Goal: Task Accomplishment & Management: Manage account settings

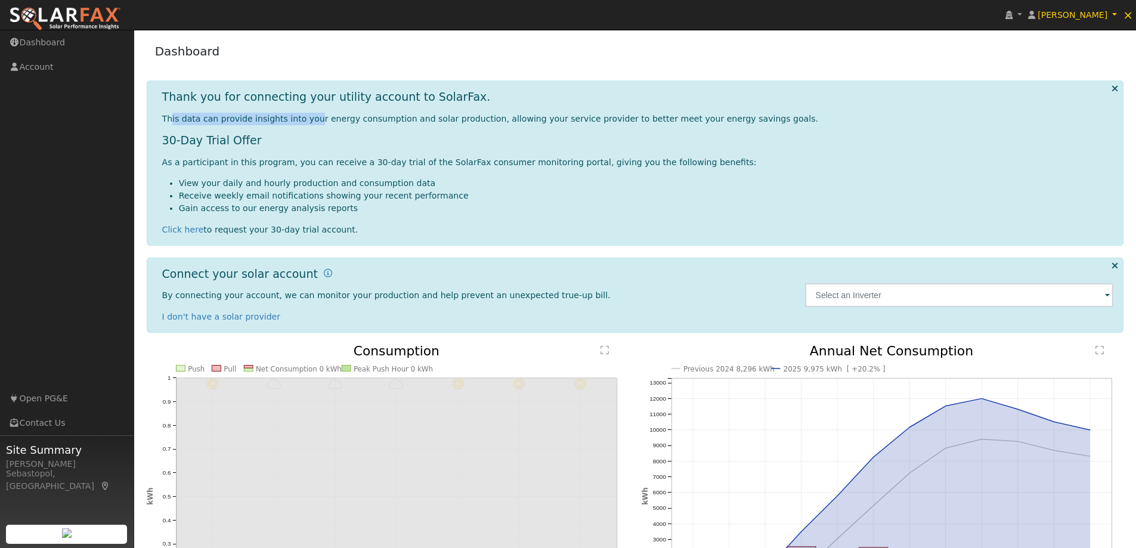
drag, startPoint x: 169, startPoint y: 117, endPoint x: 306, endPoint y: 121, distance: 136.6
click at [306, 121] on span "This data can provide insights into your energy consumption and solar productio…" at bounding box center [490, 119] width 656 height 10
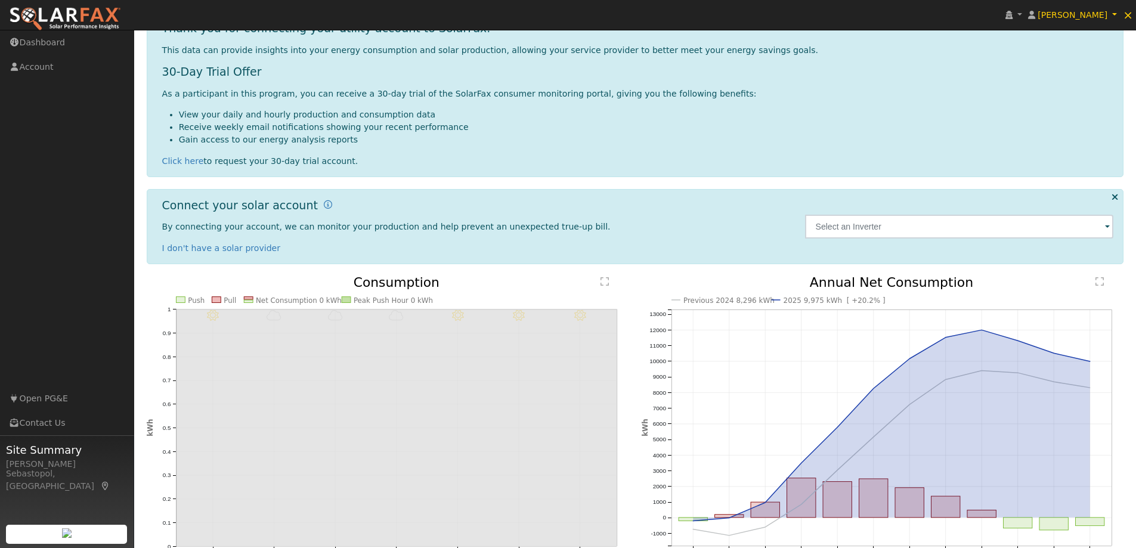
scroll to position [143, 0]
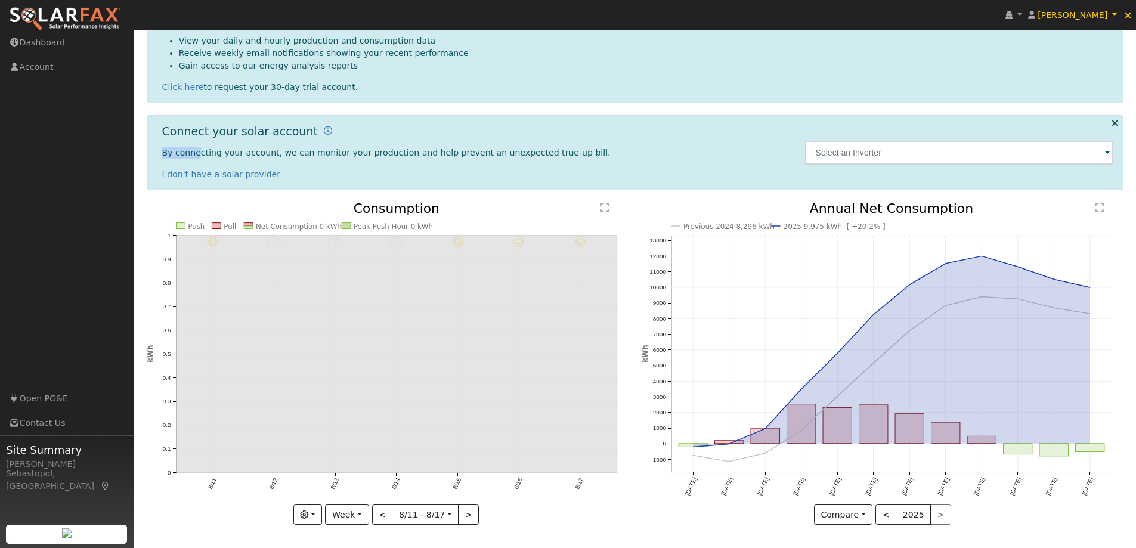
drag, startPoint x: 196, startPoint y: 149, endPoint x: 372, endPoint y: 145, distance: 176.5
click at [372, 145] on div "Connect your solar account By connecting your account, we can monitor your prod…" at bounding box center [477, 153] width 643 height 56
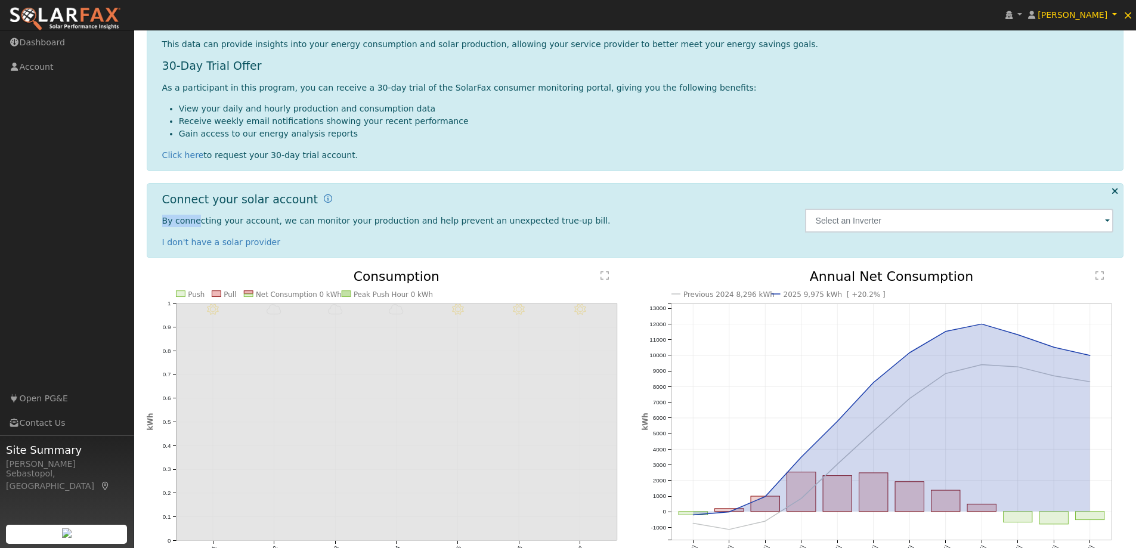
scroll to position [0, 0]
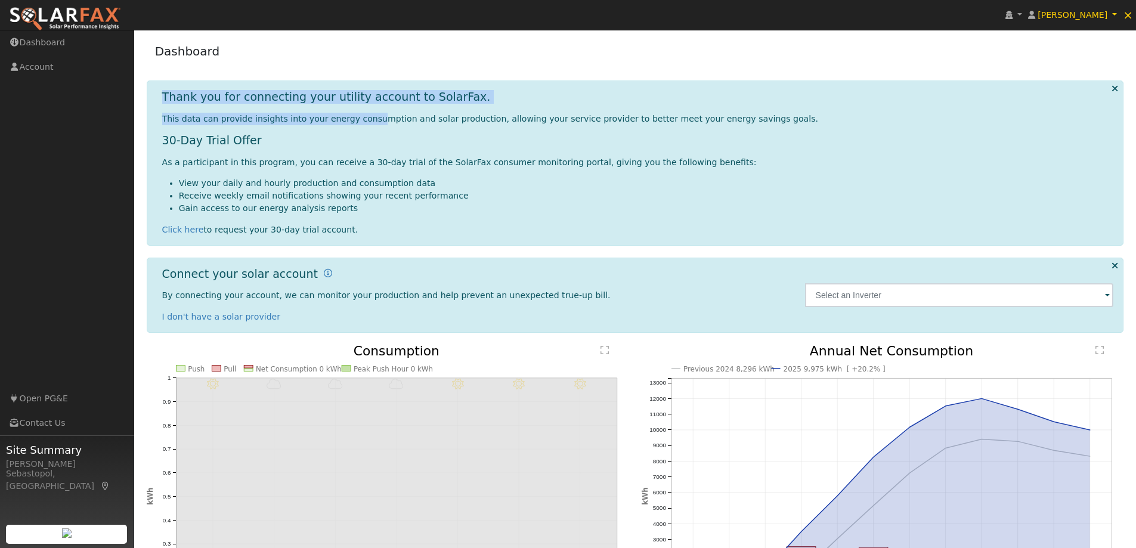
drag, startPoint x: 249, startPoint y: 109, endPoint x: 359, endPoint y: 112, distance: 109.7
click at [359, 112] on div "Thank you for connecting your utility account to SolarFax. This data can provid…" at bounding box center [635, 162] width 977 height 165
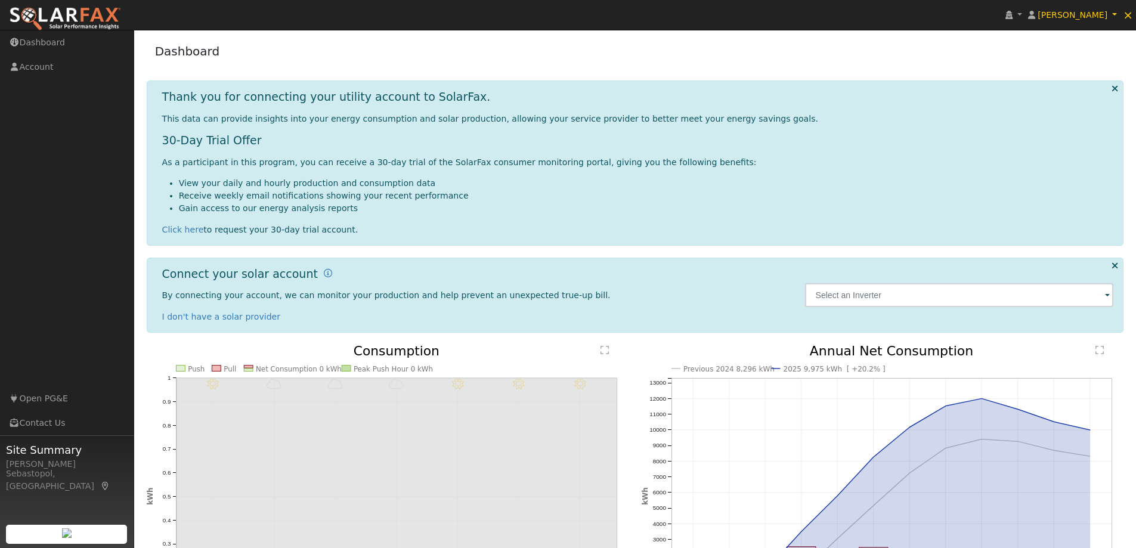
click at [337, 137] on h1 "30-Day Trial Offer" at bounding box center [638, 141] width 952 height 14
drag, startPoint x: 336, startPoint y: 112, endPoint x: 563, endPoint y: 116, distance: 227.8
click at [630, 94] on div "Thank you for connecting your utility account to SolarFax. This data can provid…" at bounding box center [638, 162] width 964 height 145
click at [540, 122] on span "This data can provide insights into your energy consumption and solar productio…" at bounding box center [490, 119] width 656 height 10
drag, startPoint x: 165, startPoint y: 174, endPoint x: 357, endPoint y: 229, distance: 199.7
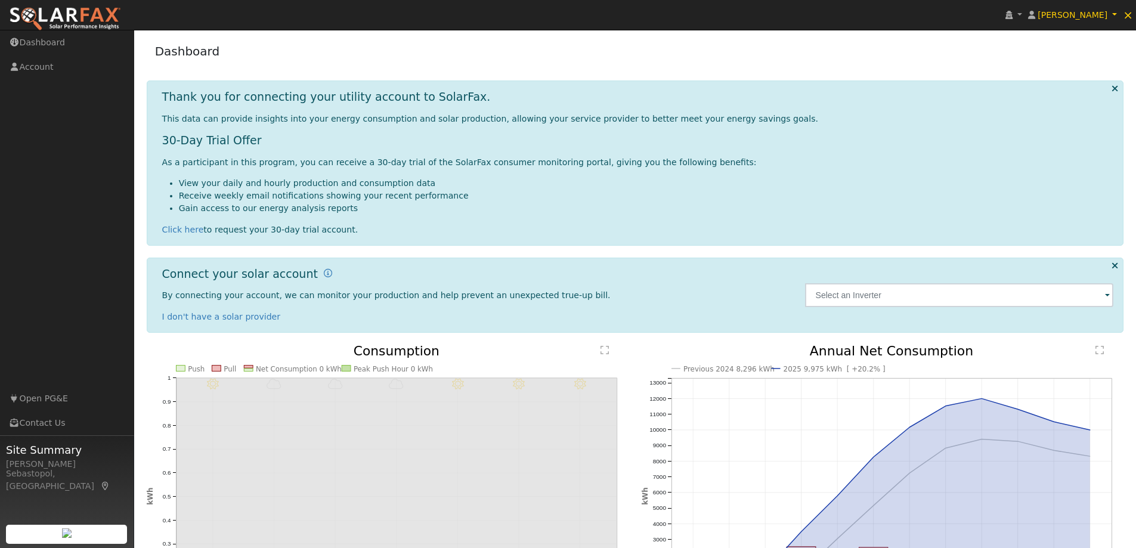
click at [358, 228] on div "30-Day Trial Offer As a participant in this program, you can receive a 30-day t…" at bounding box center [638, 185] width 952 height 103
click at [357, 229] on div "Click here to request your 30-day trial account." at bounding box center [638, 230] width 952 height 13
drag, startPoint x: 302, startPoint y: 202, endPoint x: 417, endPoint y: 221, distance: 117.1
click at [417, 219] on div "30-Day Trial Offer As a participant in this program, you can receive a 30-day t…" at bounding box center [638, 185] width 952 height 103
click at [417, 221] on div "30-Day Trial Offer As a participant in this program, you can receive a 30-day t…" at bounding box center [638, 185] width 952 height 103
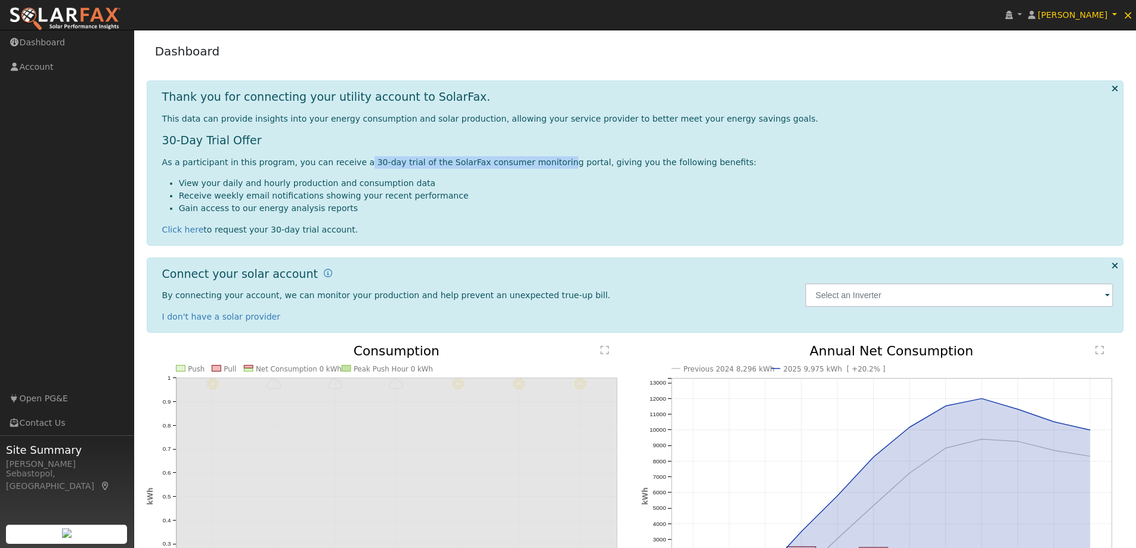
drag, startPoint x: 347, startPoint y: 166, endPoint x: 527, endPoint y: 165, distance: 180.1
click at [527, 165] on p "As a participant in this program, you can receive a 30-day trial of the SolarFa…" at bounding box center [638, 162] width 952 height 13
drag, startPoint x: 354, startPoint y: 298, endPoint x: 454, endPoint y: 298, distance: 99.6
click at [454, 298] on span "By connecting your account, we can monitor your production and help prevent an …" at bounding box center [386, 295] width 448 height 10
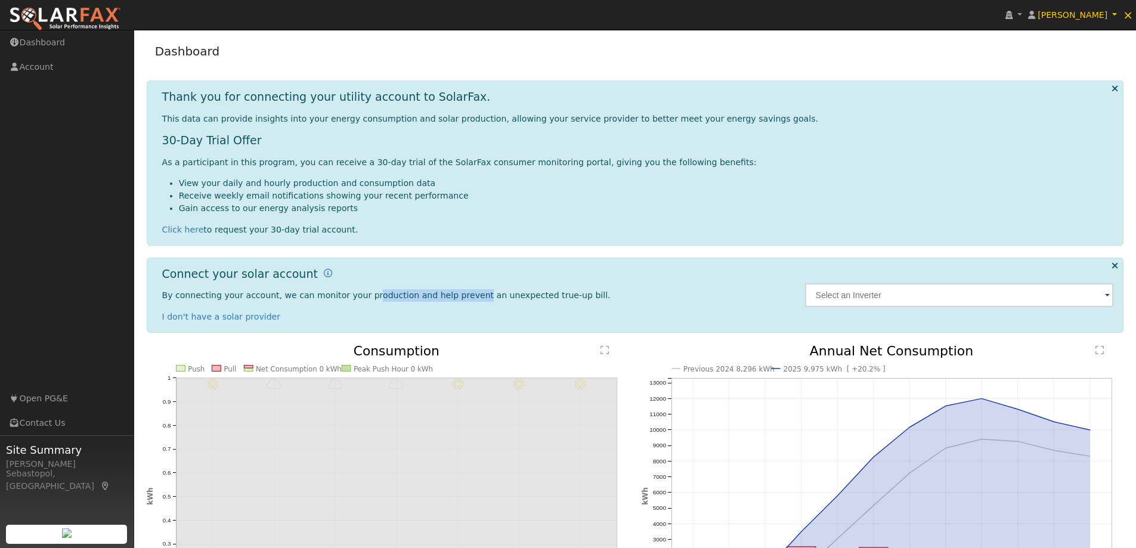
click at [454, 298] on span "By connecting your account, we can monitor your production and help prevent an …" at bounding box center [386, 295] width 448 height 10
click at [209, 317] on link "I don't have a solar provider" at bounding box center [221, 317] width 119 height 10
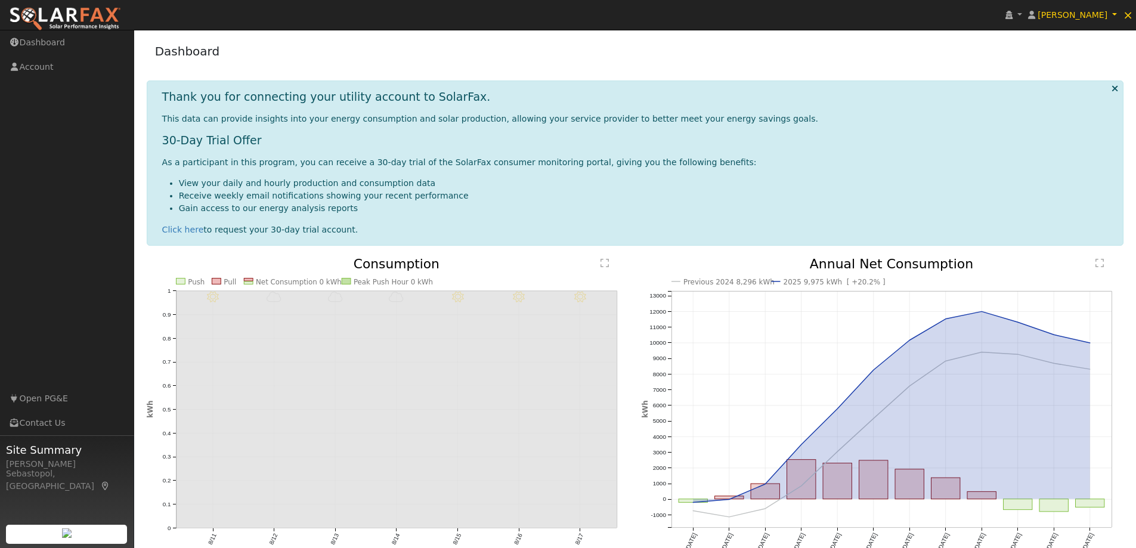
click at [1120, 85] on div "Thank you for connecting your utility account to SolarFax. This data can provid…" at bounding box center [635, 162] width 977 height 165
click at [1114, 9] on link "[PERSON_NAME]" at bounding box center [1072, 15] width 95 height 30
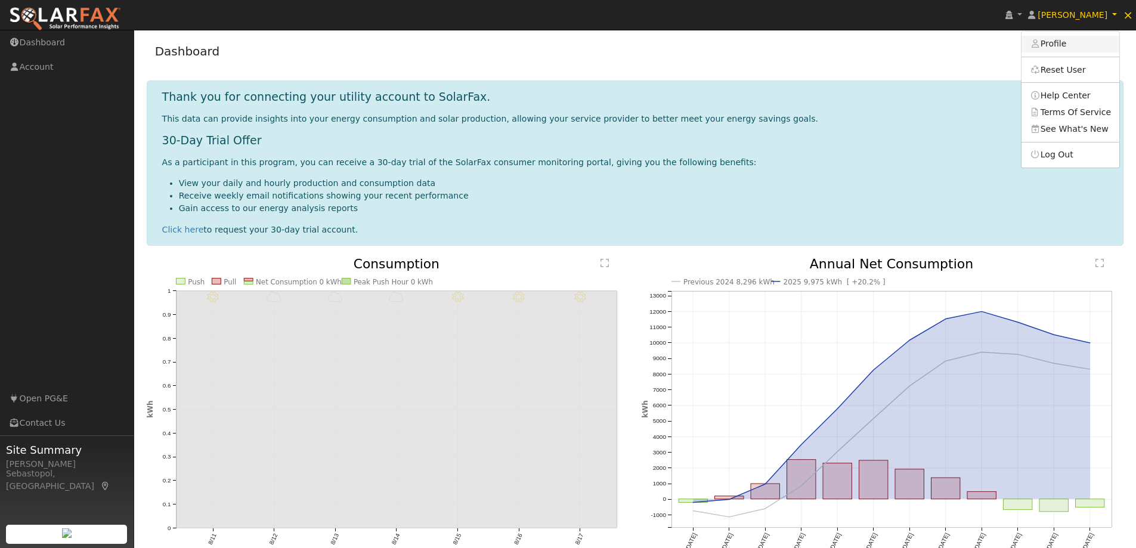
click at [1068, 45] on link "Profile" at bounding box center [1070, 44] width 98 height 17
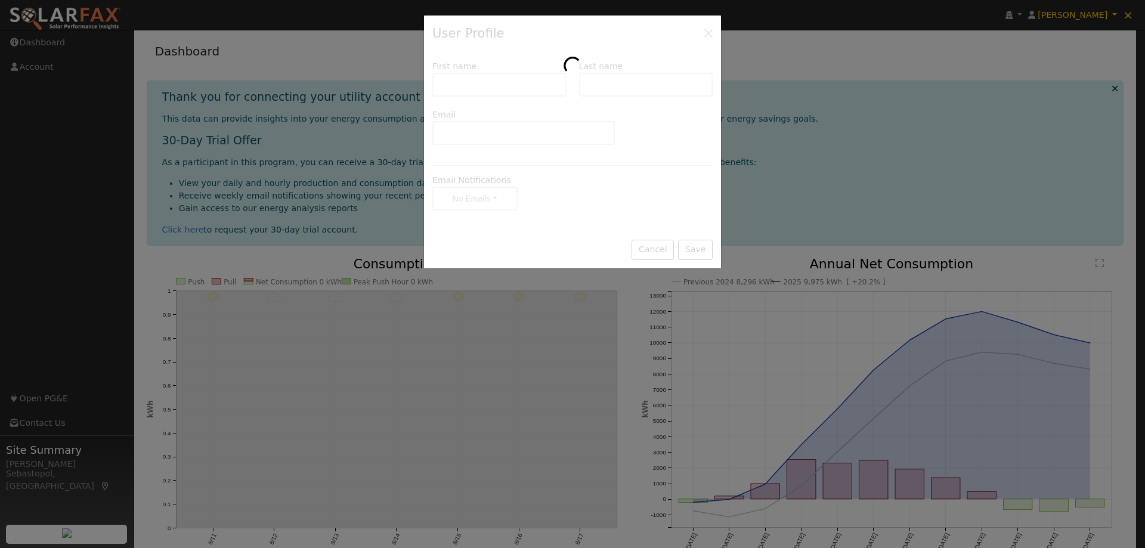
type input "Daniel"
type input "Potapshyn"
type input "Potapshyn@gmail.com"
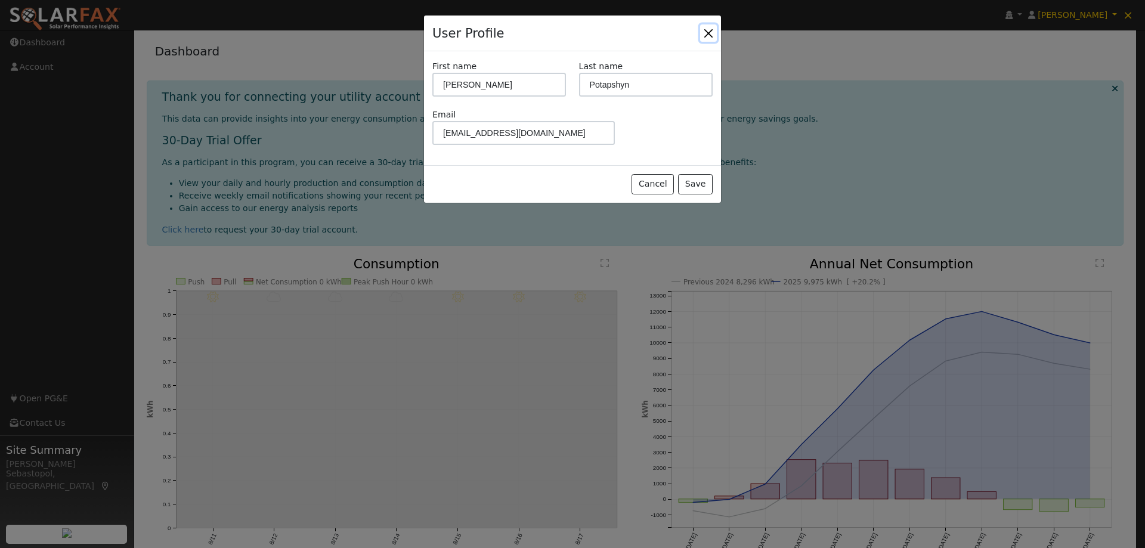
click at [704, 32] on button "Close" at bounding box center [708, 32] width 17 height 17
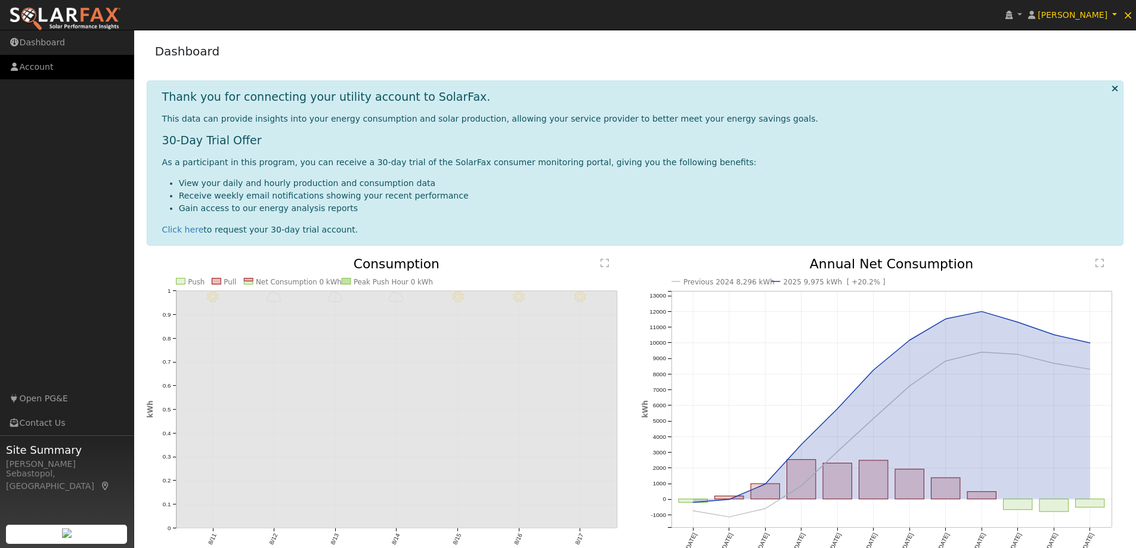
click at [59, 72] on link "Account" at bounding box center [67, 67] width 134 height 24
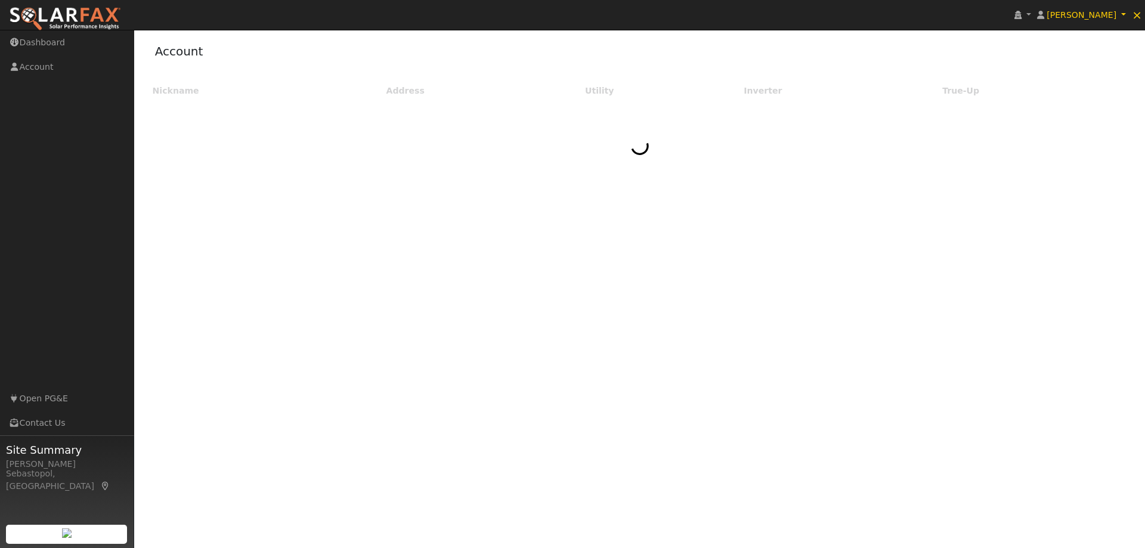
click at [38, 12] on img at bounding box center [65, 19] width 112 height 25
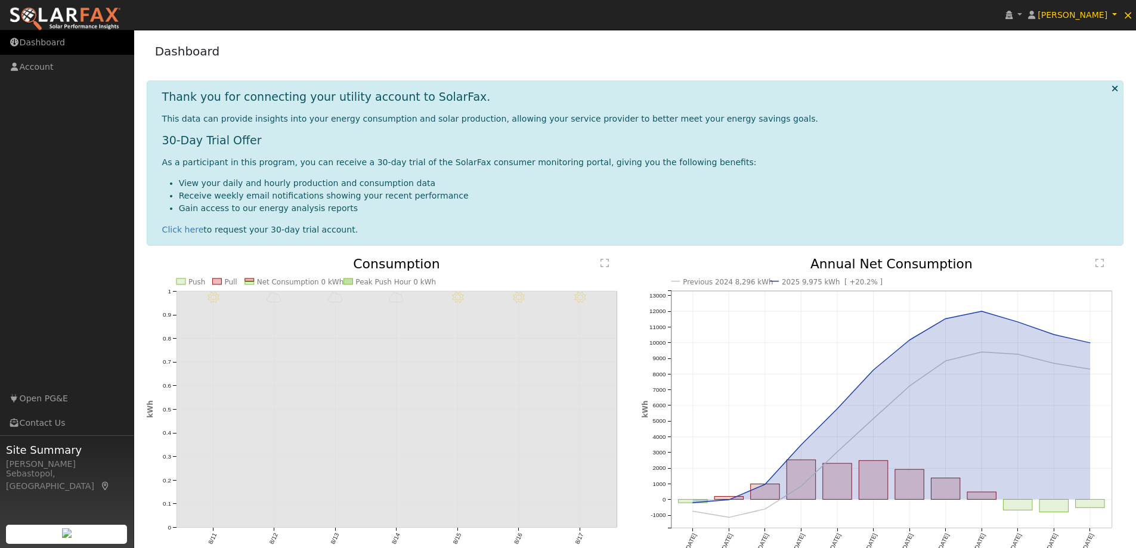
click at [41, 42] on link "Dashboard" at bounding box center [67, 42] width 134 height 24
click at [1120, 17] on ul "[PERSON_NAME] [PERSON_NAME] Profile Reset User Help Center Terms Of Service See…" at bounding box center [1069, 15] width 134 height 30
click at [1119, 15] on link "[PERSON_NAME]" at bounding box center [1072, 15] width 95 height 30
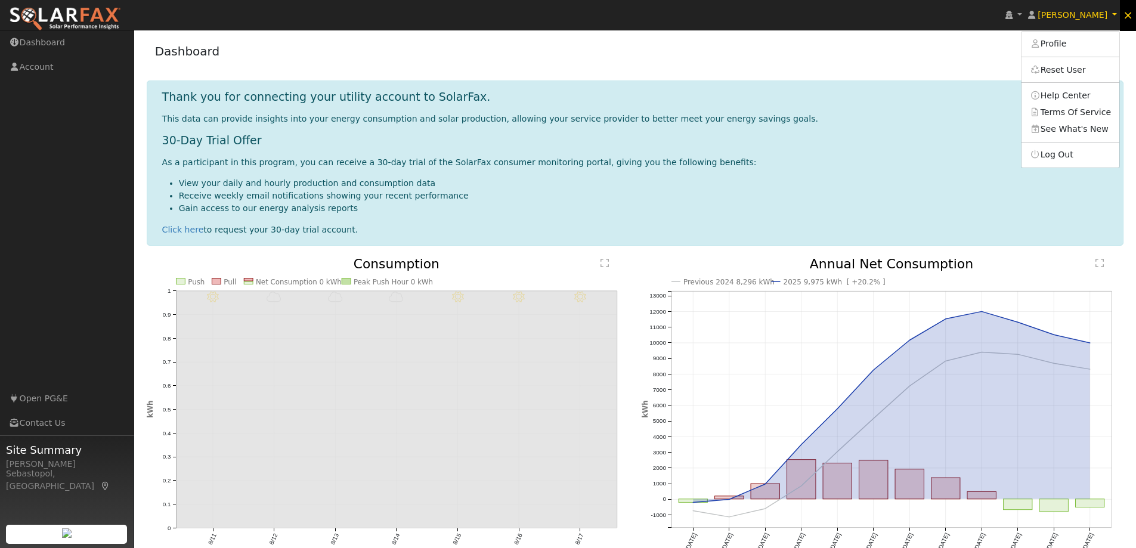
click at [1130, 13] on span "×" at bounding box center [1128, 15] width 10 height 14
